Goal: Information Seeking & Learning: Learn about a topic

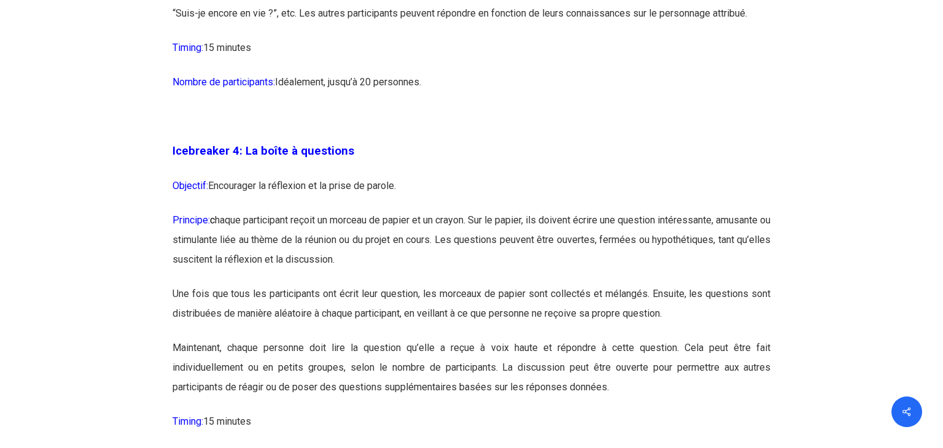
scroll to position [1842, 0]
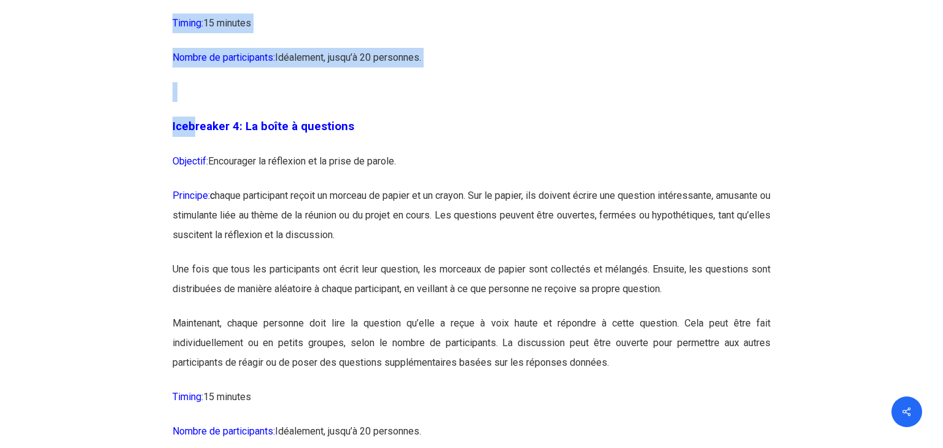
drag, startPoint x: 120, startPoint y: 103, endPoint x: 193, endPoint y: 146, distance: 85.6
click at [193, 146] on p "Icebreaker 4: La boîte à questions" at bounding box center [472, 134] width 599 height 35
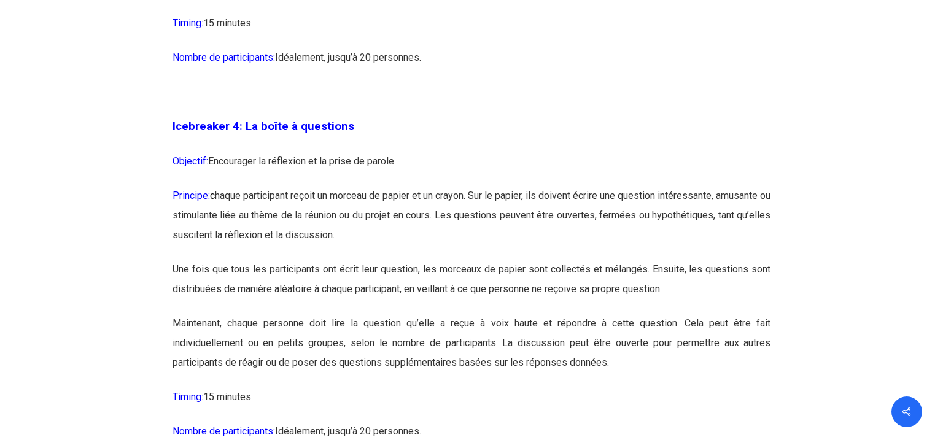
click at [182, 125] on span "Icebreaker 4: La boîte à questions" at bounding box center [264, 127] width 182 height 14
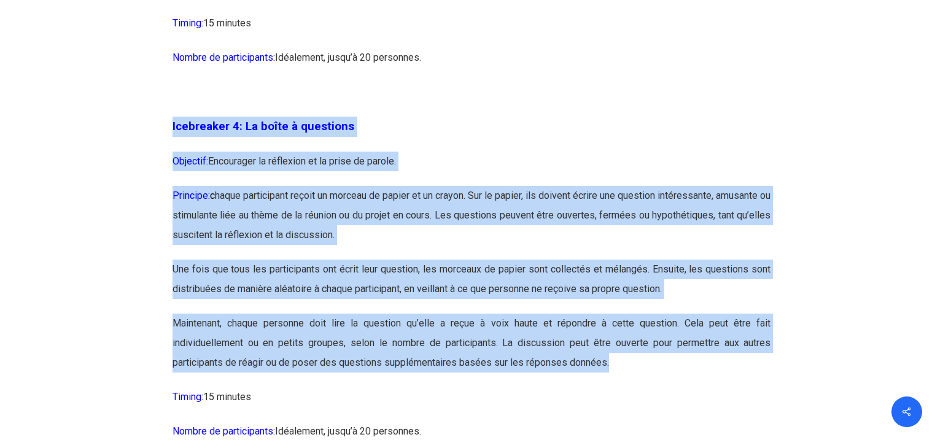
drag, startPoint x: 173, startPoint y: 125, endPoint x: 609, endPoint y: 370, distance: 499.3
copy div "Icebreaker 4: La boîte à questions Objectif: Encourager la réflexion et la pris…"
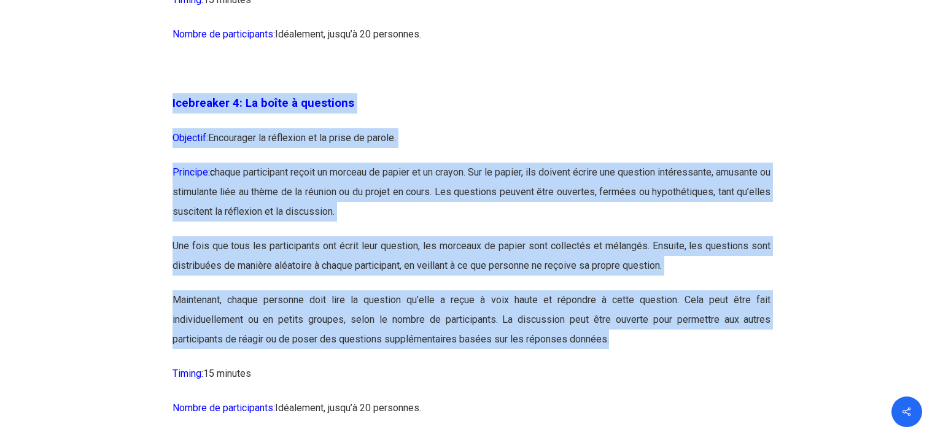
scroll to position [1867, 0]
